Goal: Book appointment/travel/reservation

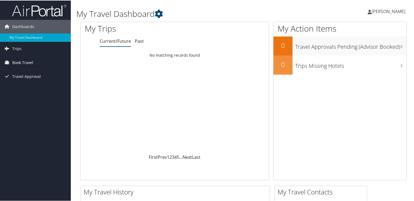
click at [24, 60] on span "Book Travel" at bounding box center [22, 62] width 21 height 14
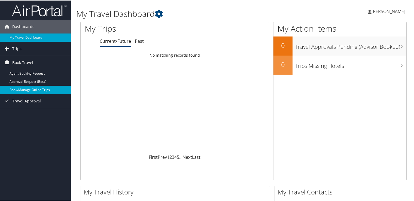
click at [36, 89] on link "Book/Manage Online Trips" at bounding box center [35, 89] width 71 height 8
